Goal: Information Seeking & Learning: Find specific fact

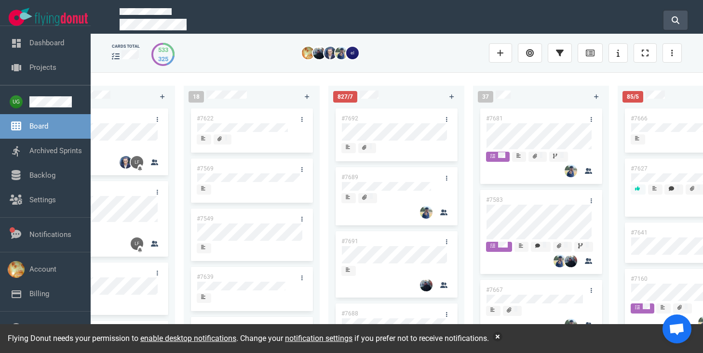
click at [676, 20] on icon at bounding box center [676, 20] width 8 height 8
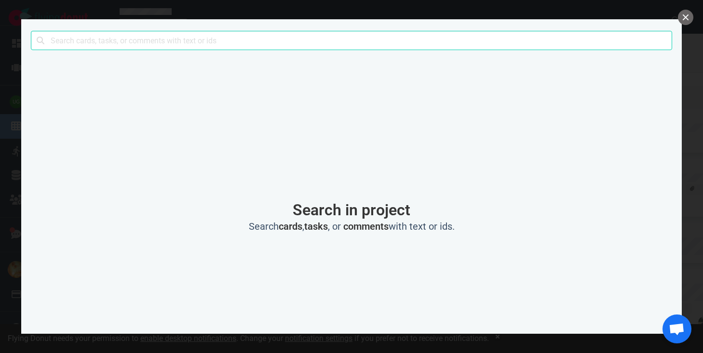
click at [409, 36] on input "text" at bounding box center [351, 40] width 641 height 19
type input "timezone"
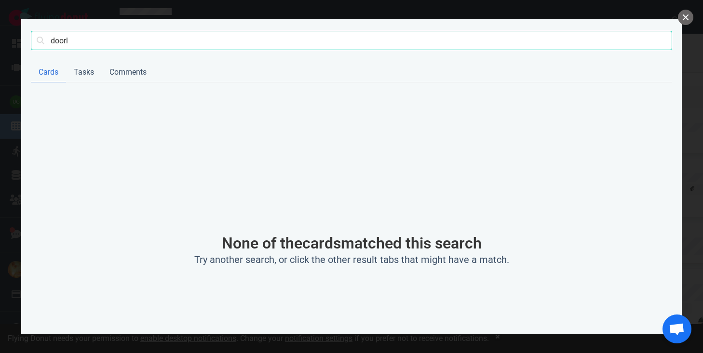
type input "door"
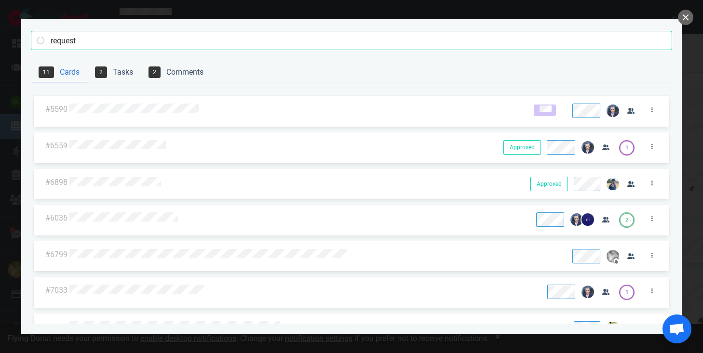
type input "request"
click button "Search" at bounding box center [0, 0] width 0 height 0
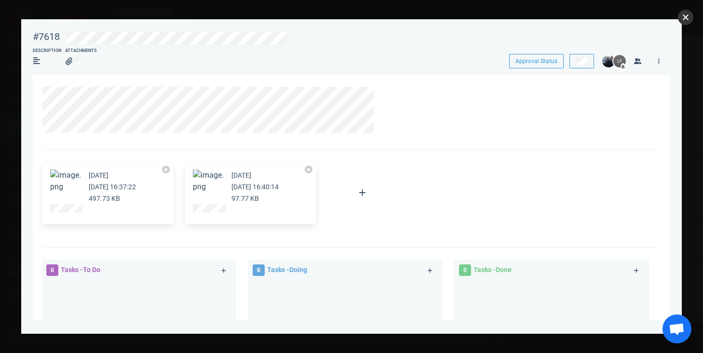
click at [690, 17] on button "close" at bounding box center [685, 17] width 15 height 15
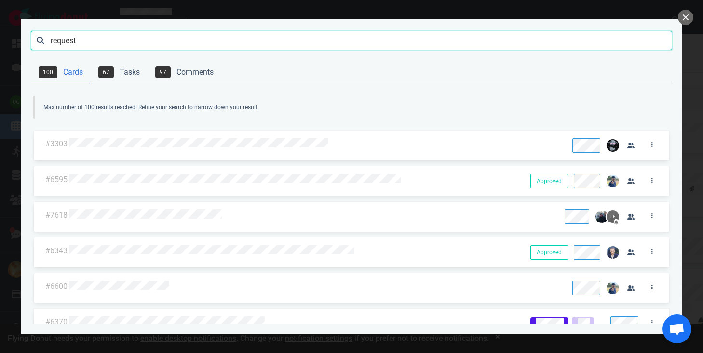
click at [567, 34] on input "request" at bounding box center [351, 40] width 641 height 19
type input "lym"
click button "Search" at bounding box center [0, 0] width 0 height 0
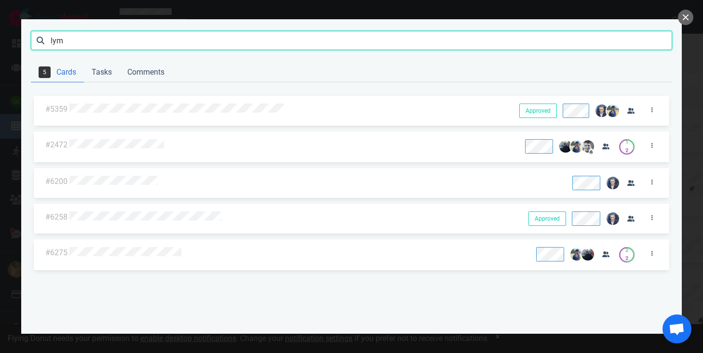
click at [249, 43] on input "lym" at bounding box center [351, 40] width 641 height 19
click button "Search" at bounding box center [0, 0] width 0 height 0
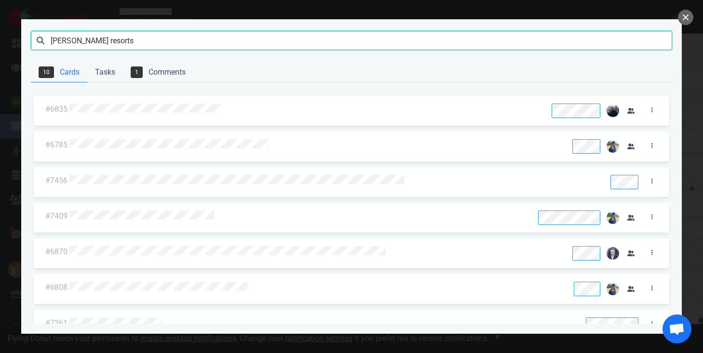
type input "ella resorts"
click button "Search" at bounding box center [0, 0] width 0 height 0
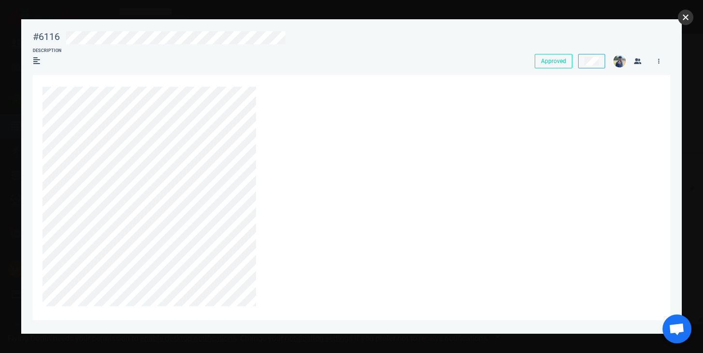
click at [688, 24] on button "close" at bounding box center [685, 17] width 15 height 15
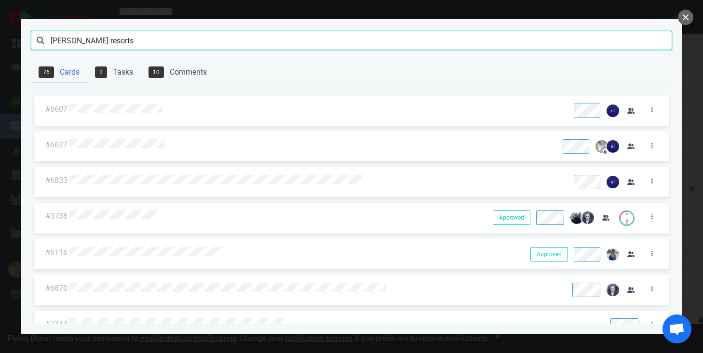
click at [217, 40] on input "ella resorts" at bounding box center [351, 40] width 641 height 19
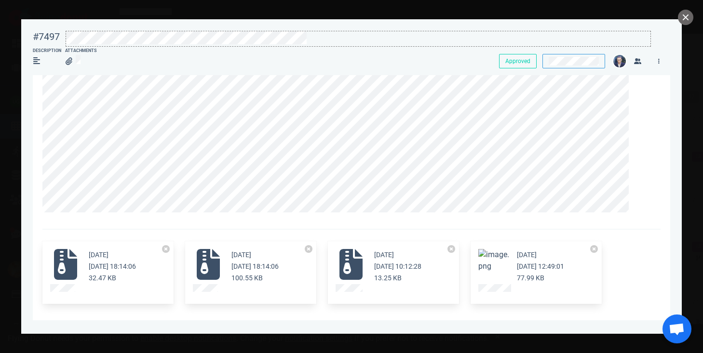
scroll to position [186, 0]
